Goal: Task Accomplishment & Management: Manage account settings

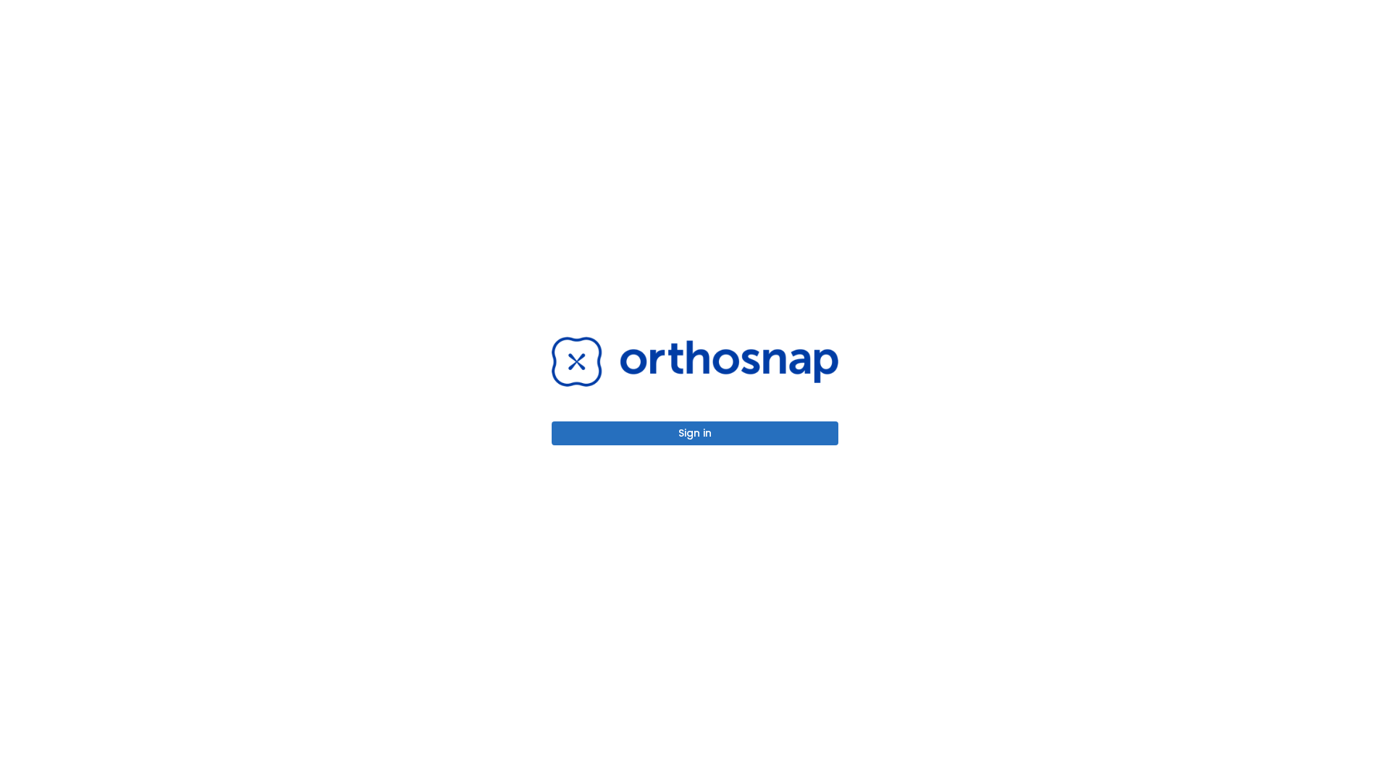
click at [695, 433] on button "Sign in" at bounding box center [695, 433] width 287 height 24
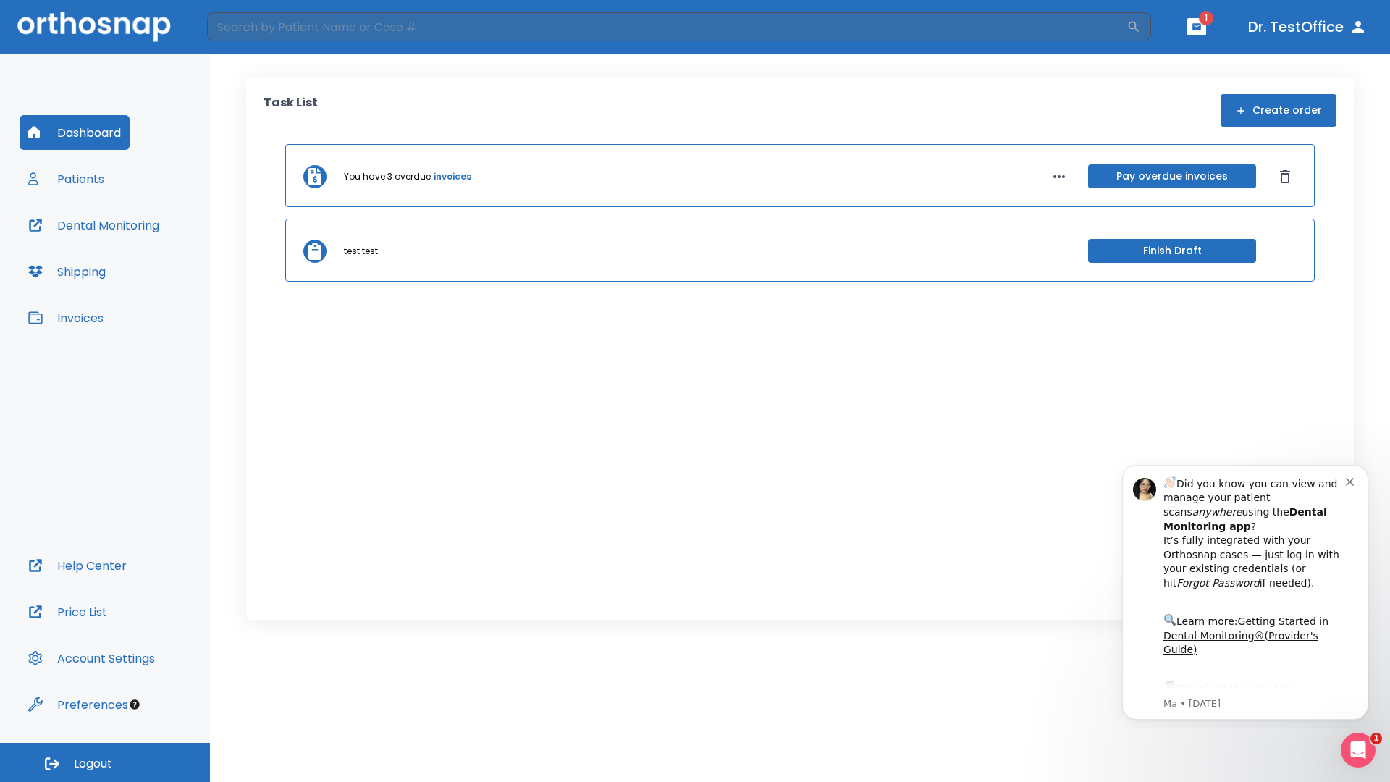
click at [105, 762] on span "Logout" at bounding box center [93, 764] width 38 height 16
